Goal: Use online tool/utility: Use online tool/utility

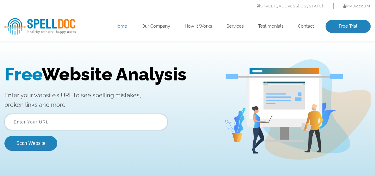
click at [54, 116] on input "text" at bounding box center [85, 122] width 163 height 16
click at [49, 117] on input "text" at bounding box center [85, 122] width 163 height 16
paste input "https://mysoftlogic.lk/"
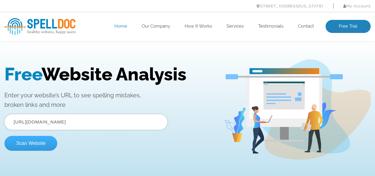
type input "https://mysoftlogic.lk/"
click at [28, 146] on button "Scan Website" at bounding box center [30, 143] width 53 height 15
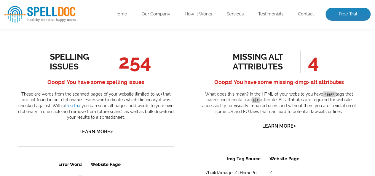
scroll to position [326, 0]
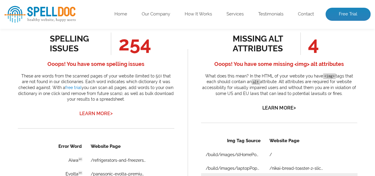
click at [108, 114] on link "Learn More >" at bounding box center [95, 114] width 33 height 6
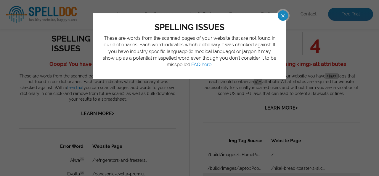
click at [283, 18] on span at bounding box center [278, 15] width 10 height 10
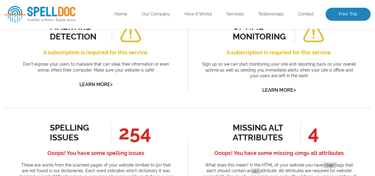
scroll to position [207, 0]
